Goal: Information Seeking & Learning: Learn about a topic

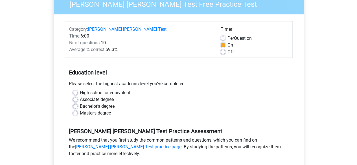
scroll to position [60, 0]
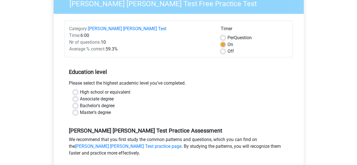
click at [80, 109] on label "Master's degree" at bounding box center [95, 112] width 31 height 7
click at [75, 109] on input "Master's degree" at bounding box center [75, 112] width 5 height 6
radio input "true"
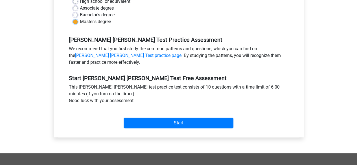
scroll to position [151, 0]
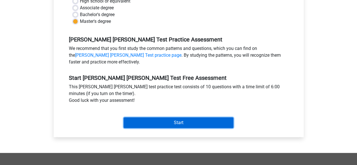
click at [148, 118] on input "Start" at bounding box center [179, 122] width 110 height 11
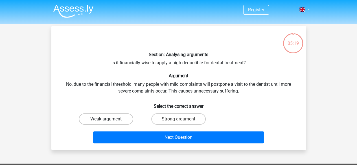
click at [119, 122] on label "Weak argument" at bounding box center [106, 119] width 54 height 11
click at [110, 122] on input "Weak argument" at bounding box center [108, 121] width 4 height 4
radio input "true"
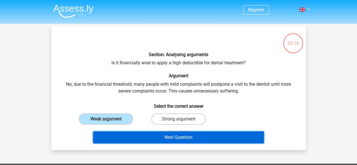
click at [175, 136] on button "Next Question" at bounding box center [178, 138] width 171 height 12
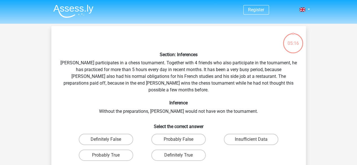
scroll to position [26, 0]
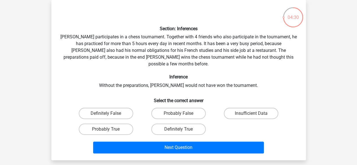
click at [107, 129] on input "Probably True" at bounding box center [108, 131] width 4 height 4
radio input "true"
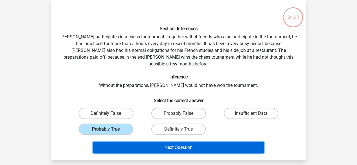
click at [182, 144] on button "Next Question" at bounding box center [178, 148] width 171 height 12
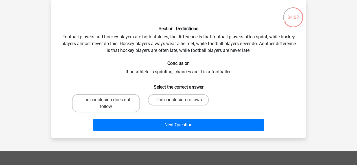
click at [167, 99] on label "The conclusion follows" at bounding box center [178, 99] width 61 height 11
click at [178, 100] on input "The conclusion follows" at bounding box center [180, 102] width 4 height 4
radio input "true"
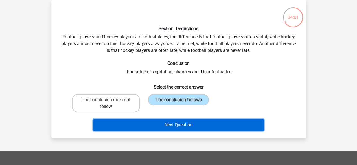
click at [167, 126] on button "Next Question" at bounding box center [178, 125] width 171 height 12
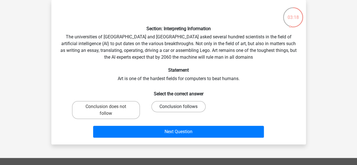
click at [184, 106] on label "Conclusion follows" at bounding box center [178, 106] width 54 height 11
click at [182, 107] on input "Conclusion follows" at bounding box center [180, 109] width 4 height 4
radio input "true"
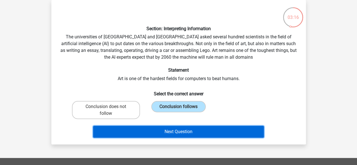
click at [185, 136] on button "Next Question" at bounding box center [178, 132] width 171 height 12
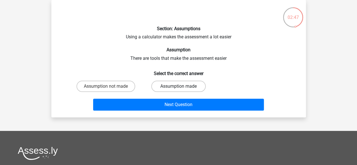
click at [180, 84] on label "Assumption made" at bounding box center [178, 86] width 54 height 11
click at [180, 86] on input "Assumption made" at bounding box center [180, 88] width 4 height 4
radio input "true"
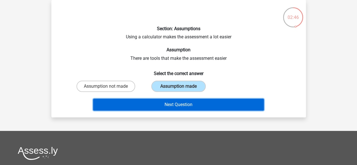
click at [181, 106] on button "Next Question" at bounding box center [178, 105] width 171 height 12
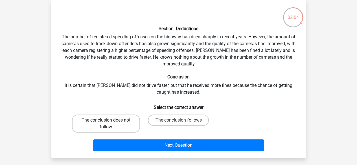
click at [114, 124] on label "The conclusion does not follow" at bounding box center [106, 124] width 68 height 18
click at [110, 124] on input "The conclusion does not follow" at bounding box center [108, 122] width 4 height 4
radio input "true"
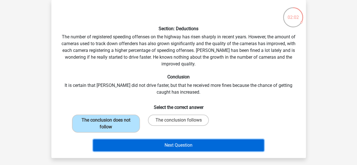
click at [189, 146] on button "Next Question" at bounding box center [178, 145] width 171 height 12
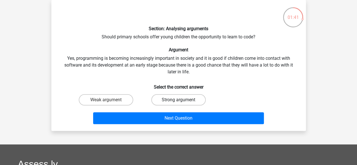
click at [182, 100] on label "Strong argument" at bounding box center [178, 99] width 54 height 11
click at [182, 100] on input "Strong argument" at bounding box center [180, 102] width 4 height 4
radio input "true"
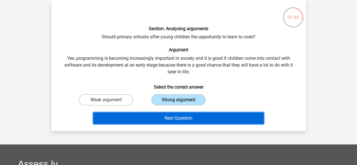
click at [184, 119] on button "Next Question" at bounding box center [178, 118] width 171 height 12
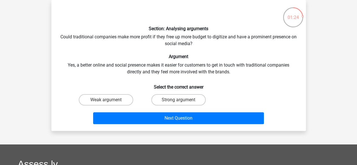
click at [180, 92] on div "Strong argument" at bounding box center [178, 100] width 73 height 16
click at [178, 96] on label "Strong argument" at bounding box center [178, 99] width 54 height 11
click at [178, 100] on input "Strong argument" at bounding box center [180, 102] width 4 height 4
radio input "true"
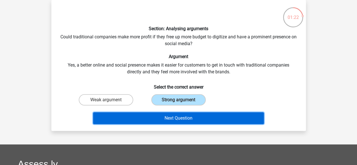
click at [182, 121] on button "Next Question" at bounding box center [178, 118] width 171 height 12
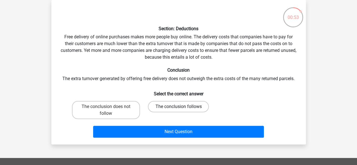
click at [176, 106] on label "The conclusion follows" at bounding box center [178, 106] width 61 height 11
click at [178, 107] on input "The conclusion follows" at bounding box center [180, 109] width 4 height 4
radio input "true"
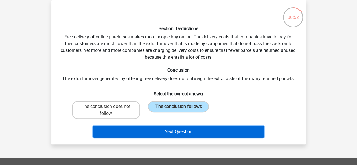
click at [181, 131] on button "Next Question" at bounding box center [178, 132] width 171 height 12
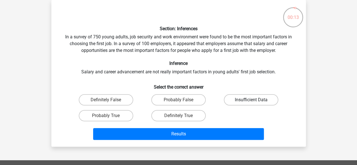
click at [246, 99] on label "Insufficient Data" at bounding box center [251, 99] width 54 height 11
click at [251, 100] on input "Insufficient Data" at bounding box center [253, 102] width 4 height 4
radio input "true"
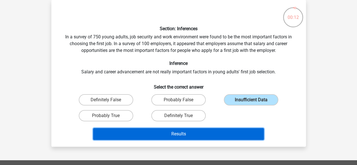
click at [204, 135] on button "Results" at bounding box center [178, 134] width 171 height 12
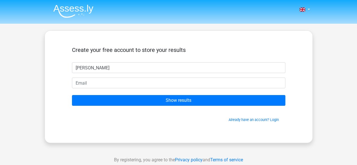
type input "Andrew DeCastro"
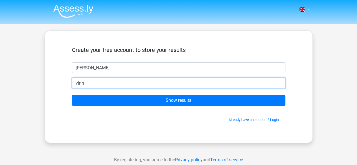
type input "vinny.decastro@gmail.com"
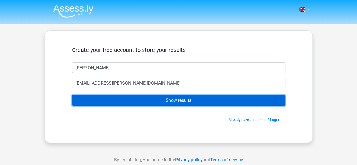
click at [176, 101] on input "Show results" at bounding box center [178, 100] width 213 height 11
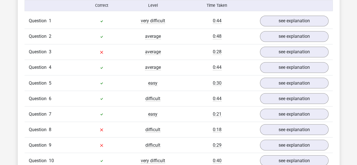
scroll to position [463, 0]
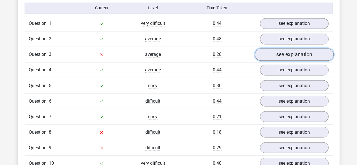
click at [280, 50] on link "see explanation" at bounding box center [294, 55] width 79 height 12
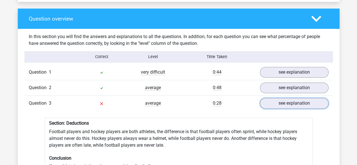
scroll to position [413, 0]
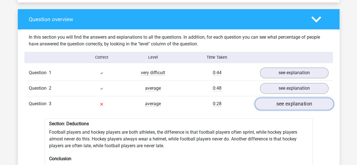
click at [280, 102] on link "see explanation" at bounding box center [294, 104] width 79 height 12
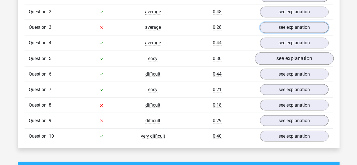
scroll to position [491, 0]
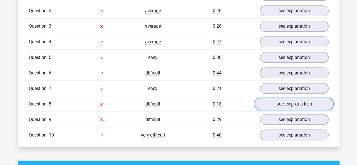
click at [293, 98] on link "see explanation" at bounding box center [294, 104] width 79 height 12
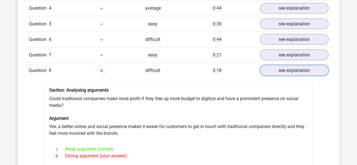
scroll to position [524, 0]
click at [282, 65] on link "see explanation" at bounding box center [294, 71] width 79 height 12
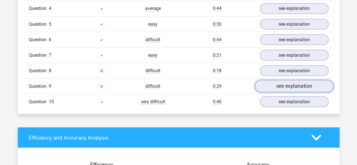
click at [276, 80] on link "see explanation" at bounding box center [294, 86] width 79 height 12
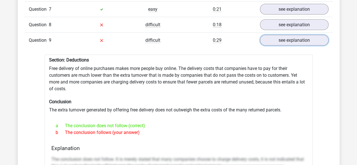
scroll to position [570, 0]
click at [285, 35] on link "see explanation" at bounding box center [294, 41] width 79 height 12
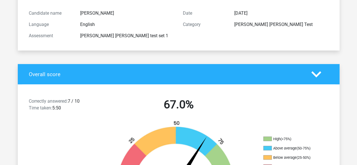
scroll to position [0, 0]
